Goal: Find specific page/section: Find specific page/section

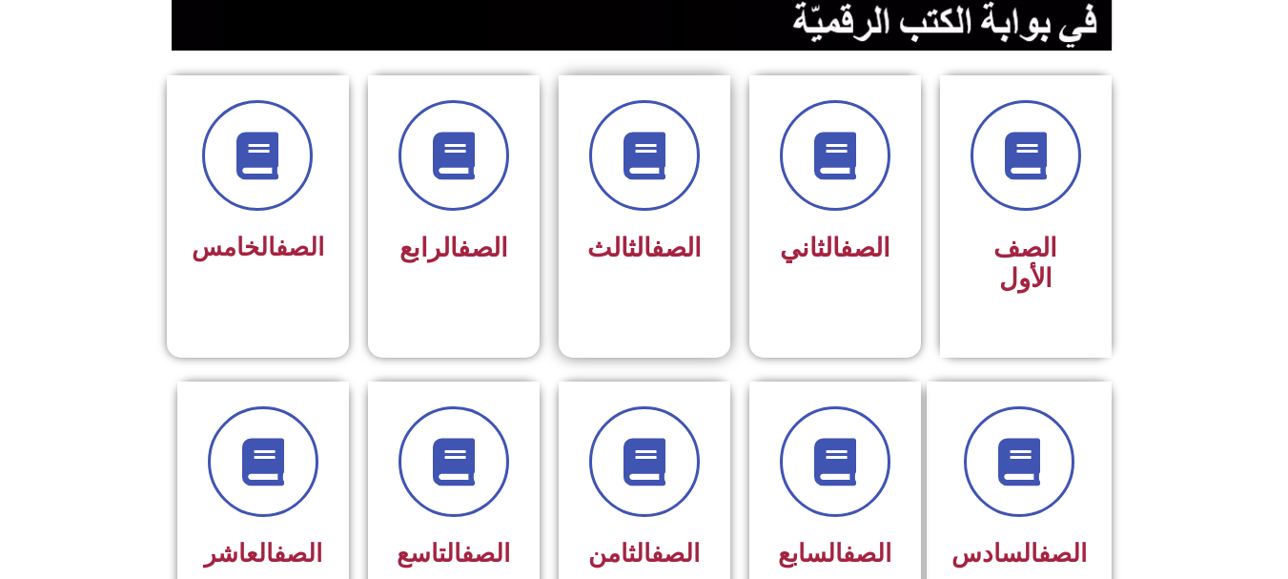
scroll to position [477, 0]
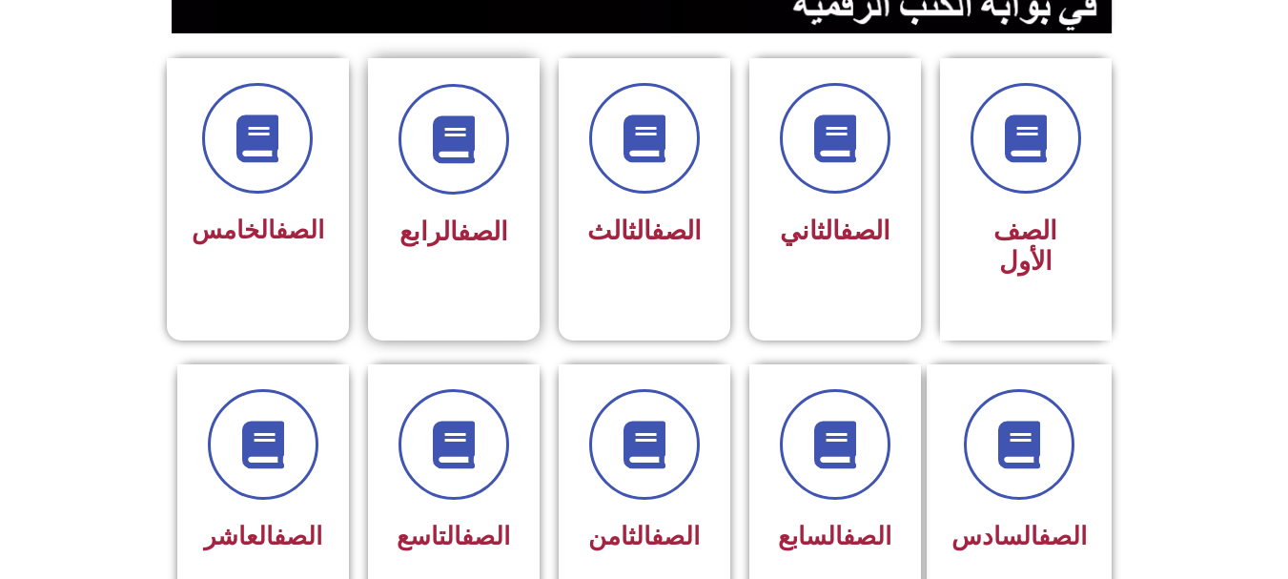
click at [429, 221] on span "الصف الرابع" at bounding box center [453, 231] width 109 height 31
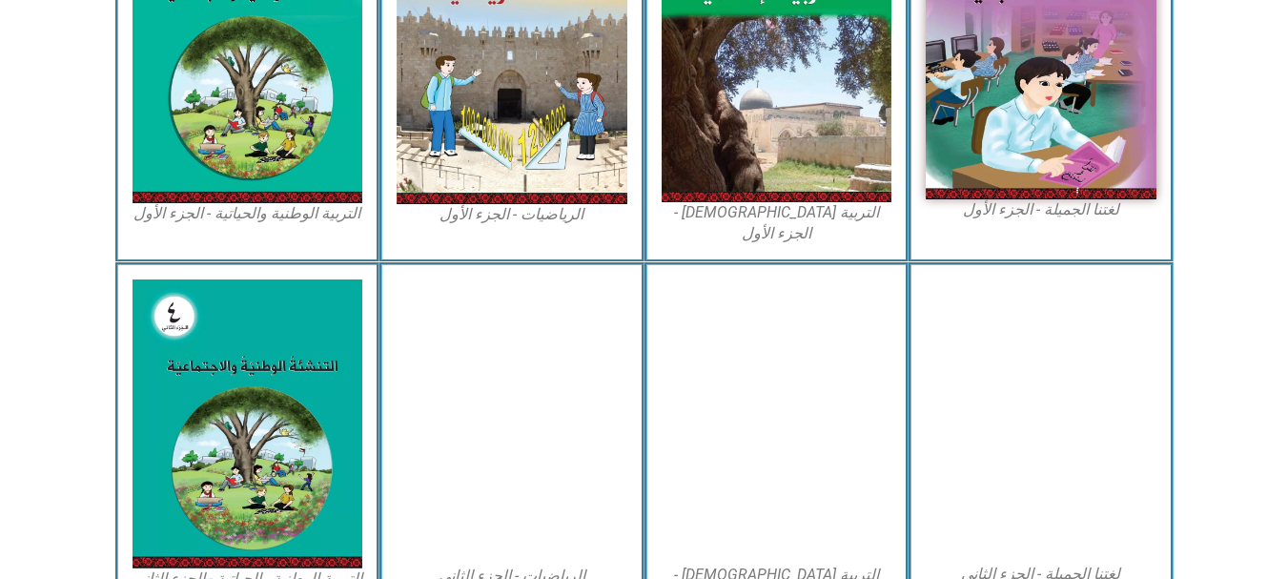
scroll to position [1049, 0]
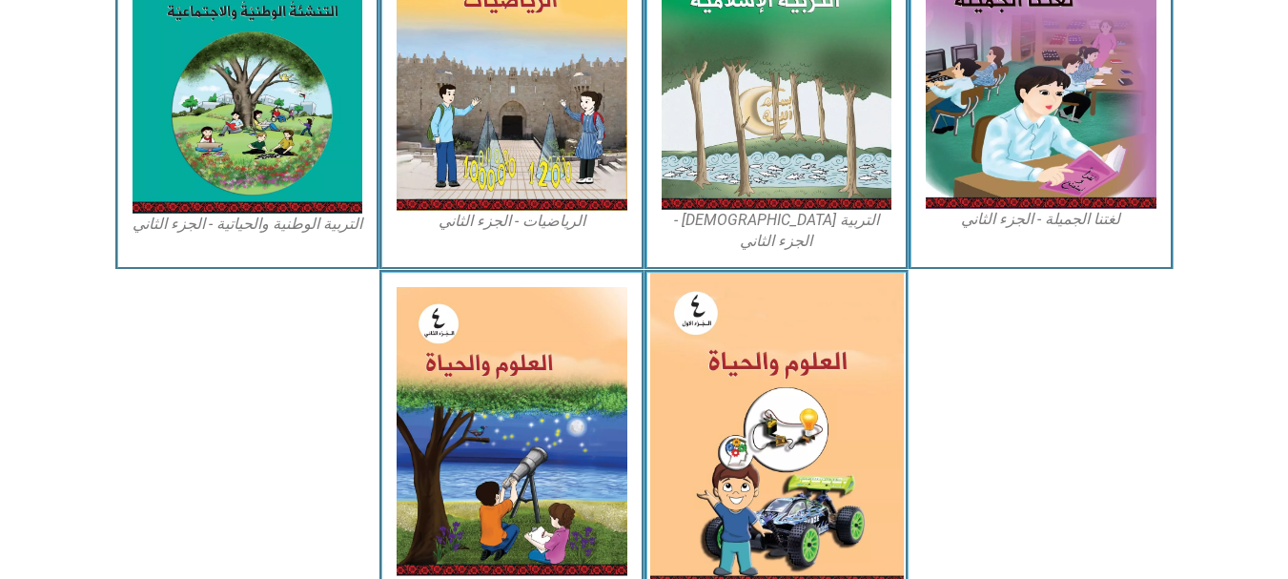
click at [824, 370] on img at bounding box center [776, 430] width 254 height 315
click at [797, 340] on img at bounding box center [776, 430] width 254 height 315
click at [761, 350] on img at bounding box center [776, 430] width 254 height 315
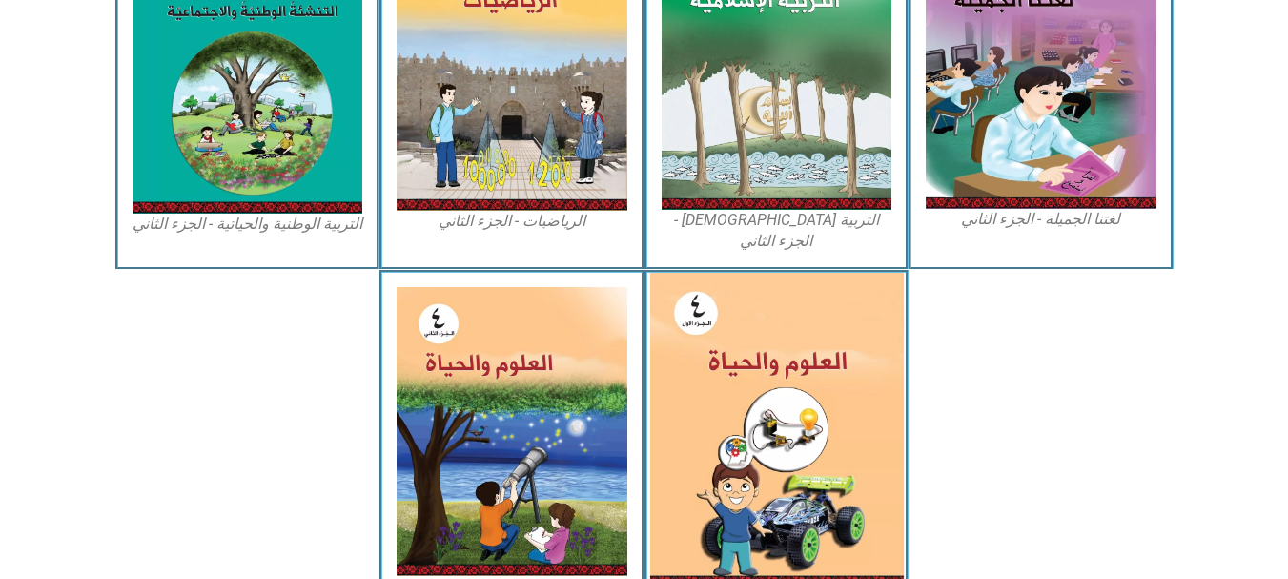
click at [761, 350] on img at bounding box center [776, 430] width 254 height 315
click at [766, 352] on img at bounding box center [776, 430] width 254 height 315
drag, startPoint x: 728, startPoint y: 365, endPoint x: 742, endPoint y: 363, distance: 13.5
click at [729, 364] on img at bounding box center [776, 430] width 254 height 315
click at [743, 363] on img at bounding box center [776, 430] width 254 height 315
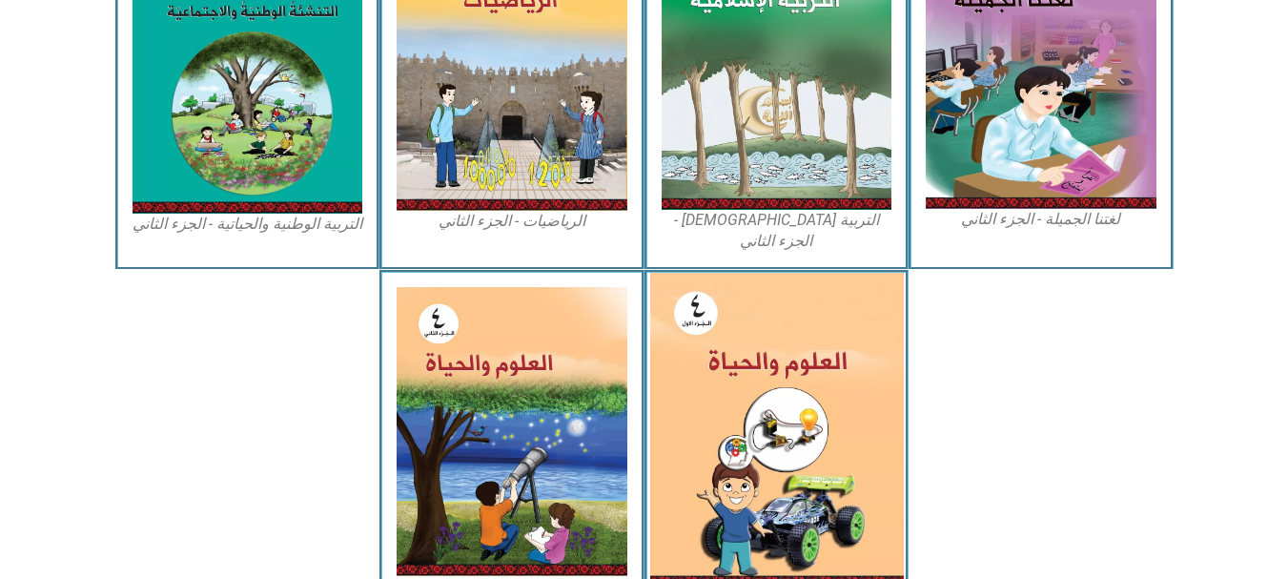
click at [744, 363] on img at bounding box center [776, 430] width 254 height 315
click at [745, 363] on img at bounding box center [776, 430] width 254 height 315
click at [745, 364] on img at bounding box center [776, 430] width 254 height 315
click at [698, 273] on img at bounding box center [776, 430] width 254 height 315
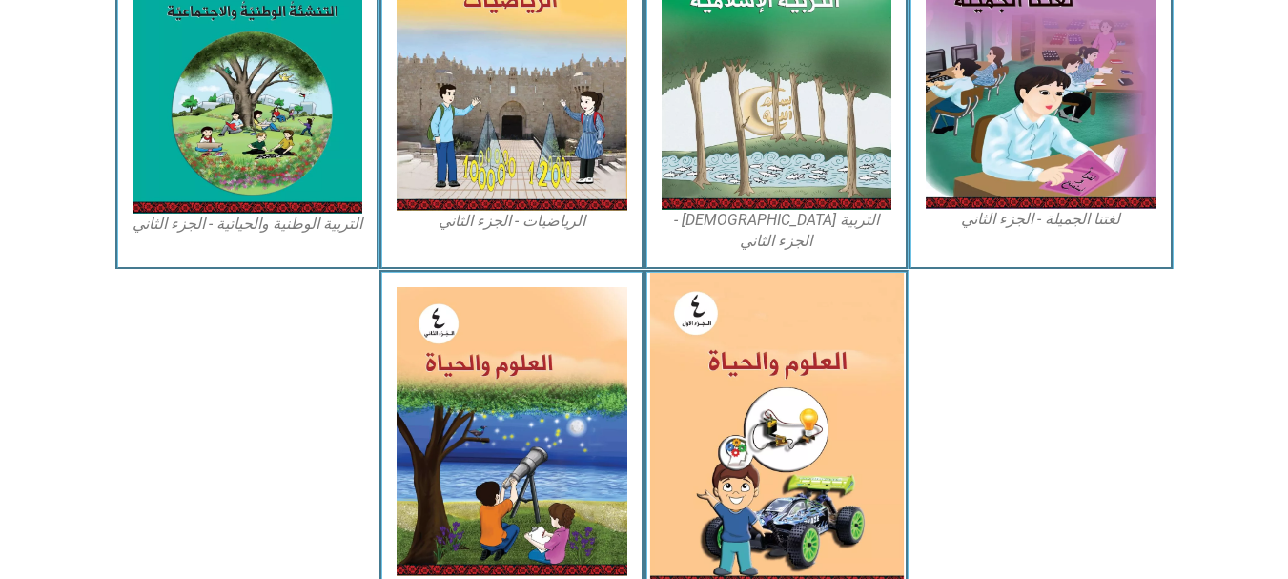
click at [698, 273] on img at bounding box center [776, 430] width 254 height 315
click at [700, 273] on img at bounding box center [776, 430] width 254 height 315
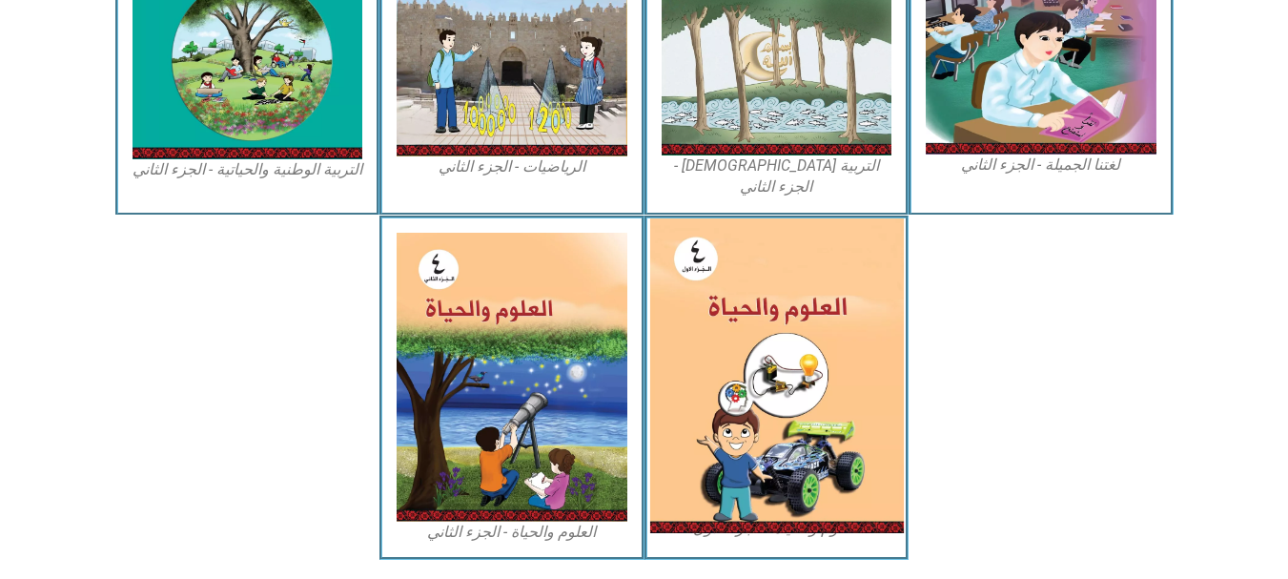
scroll to position [1129, 0]
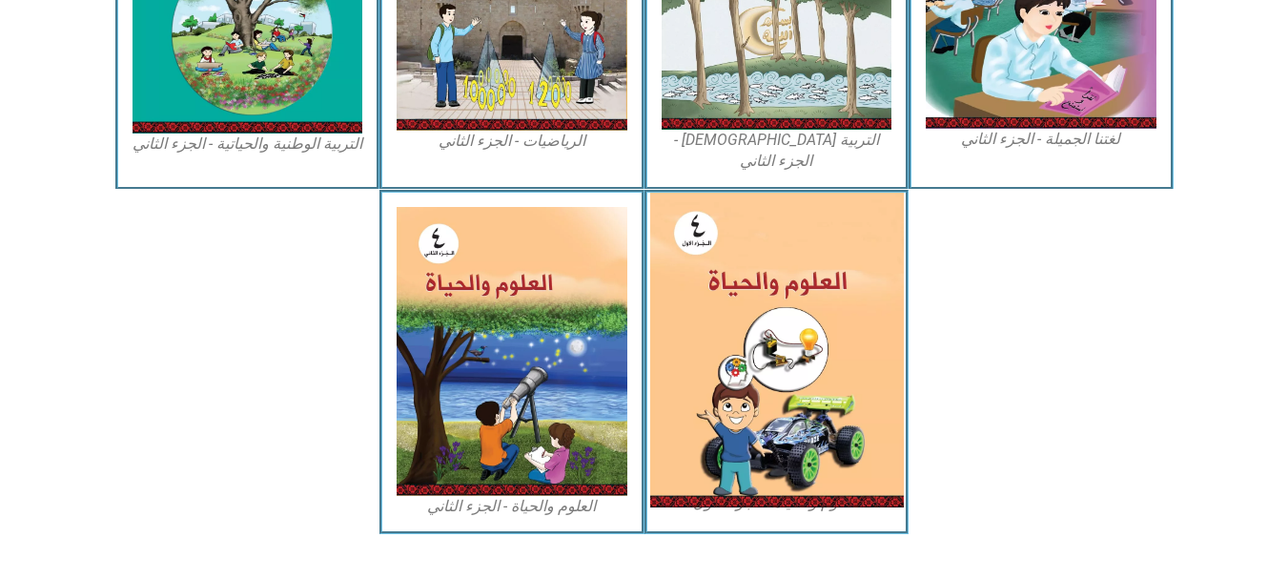
click at [717, 373] on img at bounding box center [776, 350] width 254 height 315
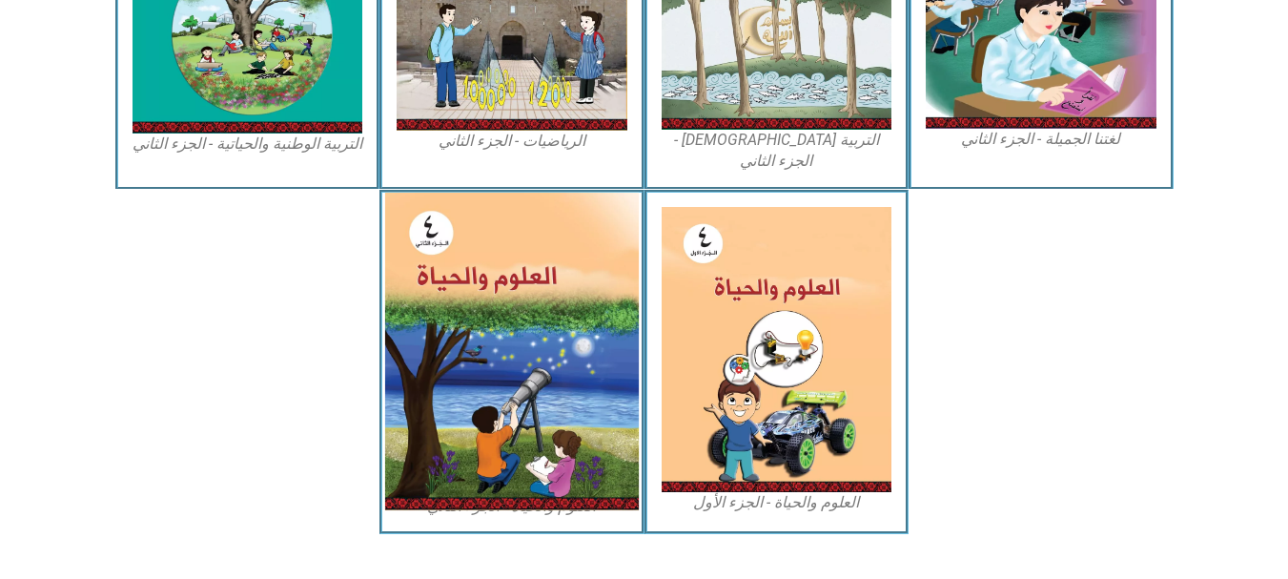
click at [459, 360] on img at bounding box center [512, 351] width 254 height 317
click at [460, 359] on img at bounding box center [512, 351] width 254 height 317
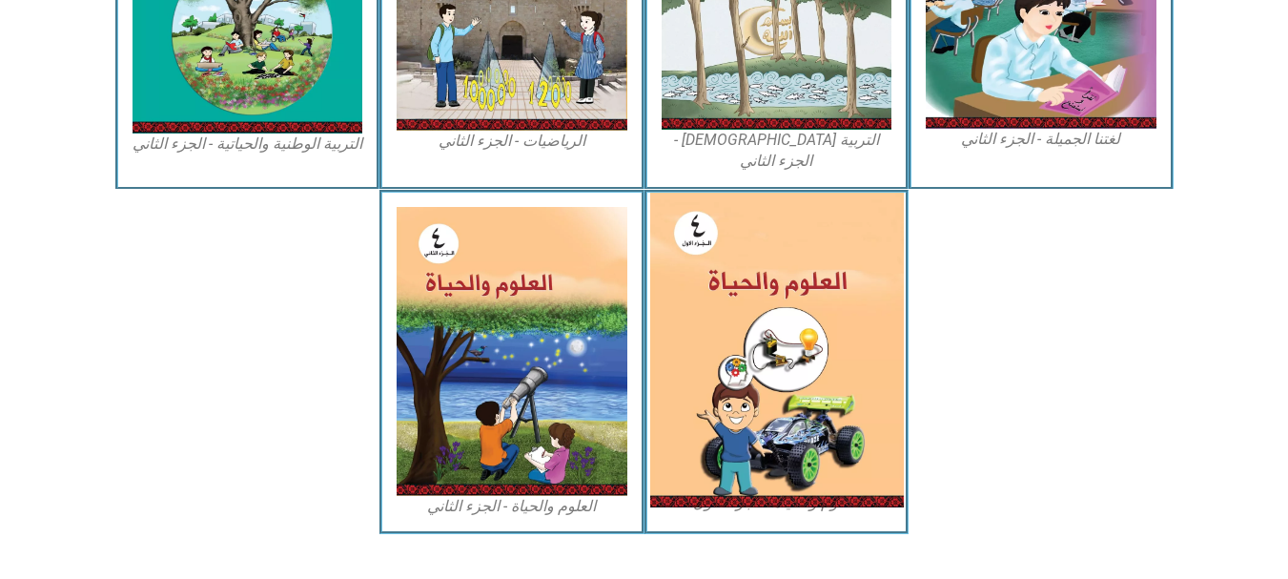
click at [734, 300] on img at bounding box center [776, 350] width 254 height 315
click at [734, 298] on img at bounding box center [776, 350] width 254 height 315
click at [734, 297] on img at bounding box center [776, 350] width 254 height 315
click at [736, 297] on img at bounding box center [776, 350] width 254 height 315
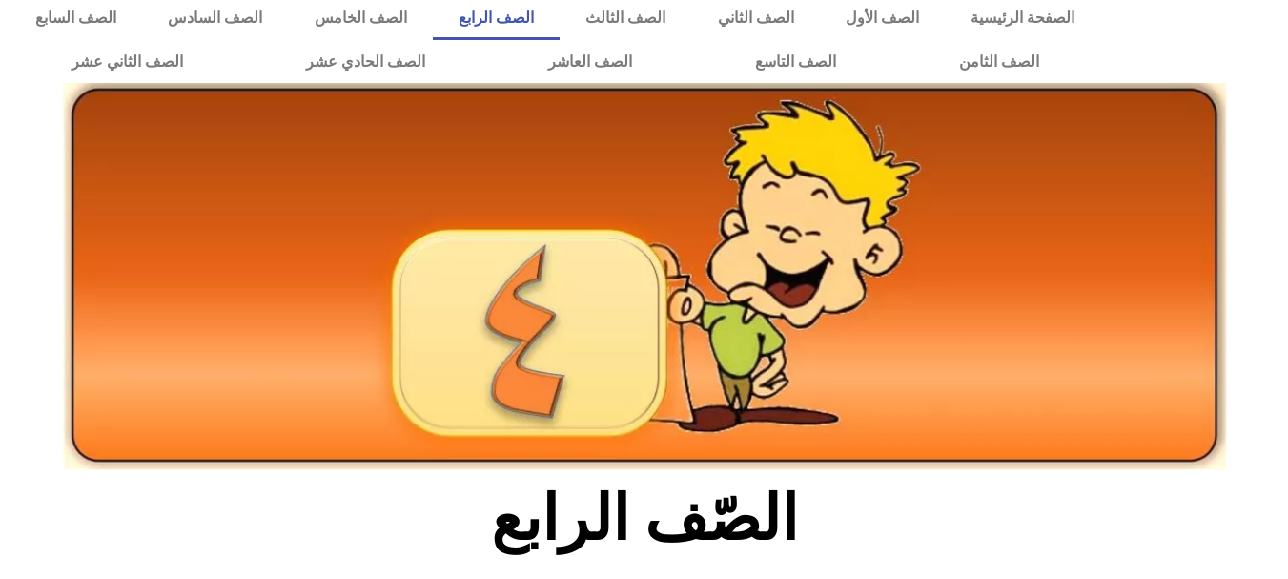
scroll to position [0, 0]
